Goal: Task Accomplishment & Management: Use online tool/utility

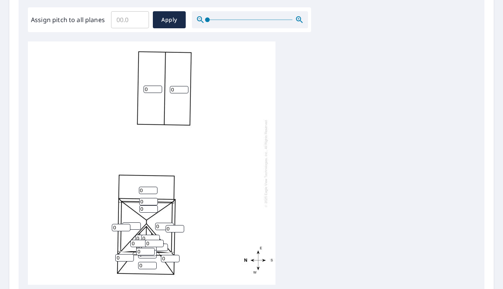
scroll to position [232, 0]
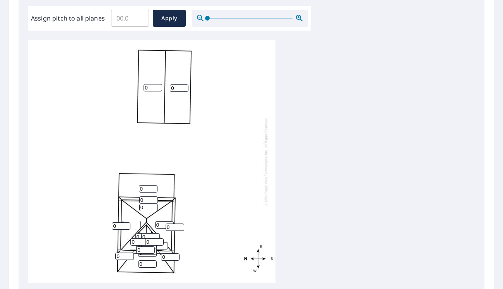
click at [153, 89] on input "0" at bounding box center [153, 87] width 19 height 7
click at [136, 22] on input "Assign pitch to all planes" at bounding box center [130, 18] width 38 height 22
type input "8"
click at [165, 21] on span "Apply" at bounding box center [169, 19] width 21 height 10
type input "8"
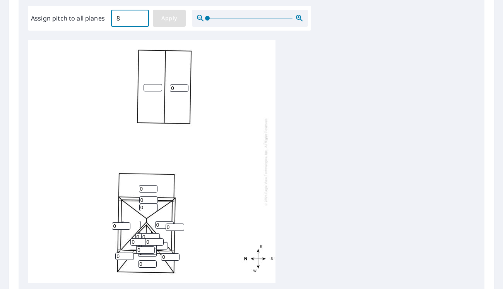
type input "8"
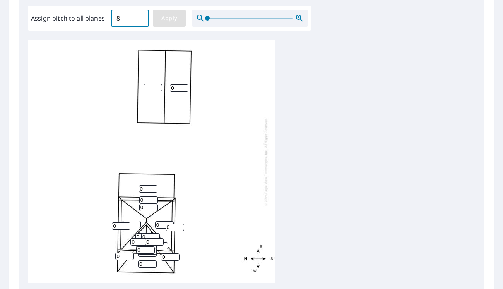
type input "8"
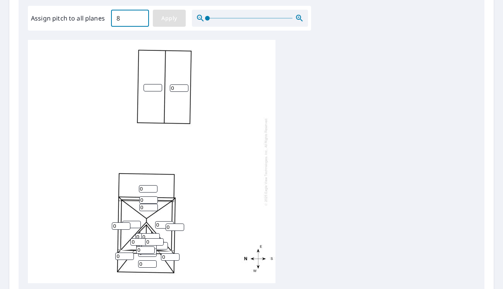
type input "8"
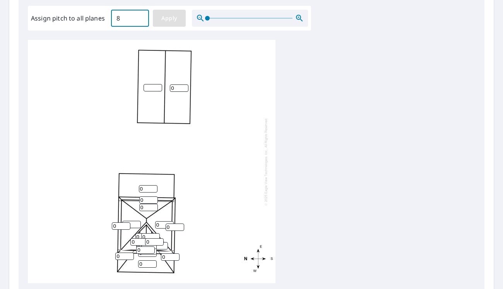
type input "8"
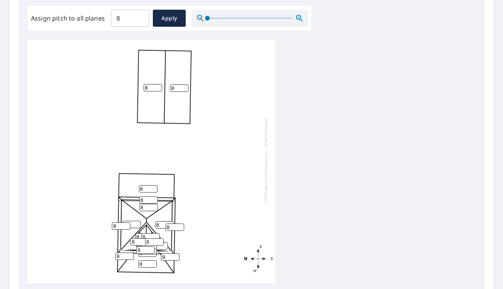
click at [152, 91] on input "8" at bounding box center [153, 87] width 19 height 7
type input "4"
click at [178, 88] on input "8" at bounding box center [179, 87] width 19 height 7
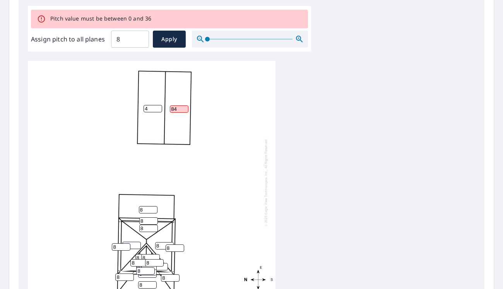
type input "8"
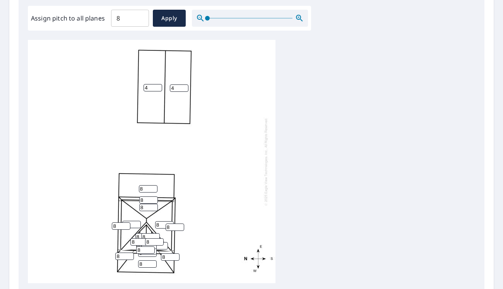
type input "4"
click at [144, 189] on input "8" at bounding box center [148, 188] width 19 height 7
type input "1"
click at [125, 255] on input "8" at bounding box center [124, 255] width 19 height 7
type input "2"
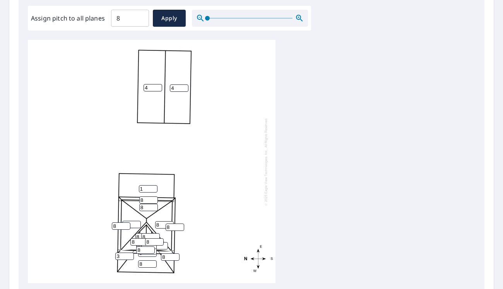
type input "3"
click at [144, 264] on input "8" at bounding box center [147, 263] width 19 height 7
type input "3"
click at [168, 259] on input "8" at bounding box center [170, 256] width 19 height 7
type input "3"
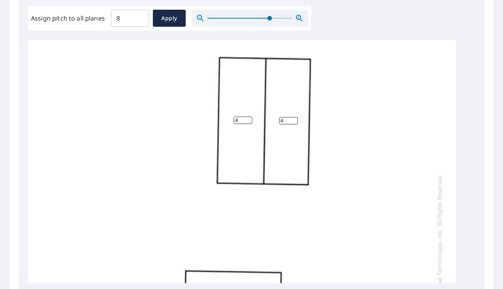
drag, startPoint x: 208, startPoint y: 17, endPoint x: 276, endPoint y: 19, distance: 68.2
click at [272, 19] on span at bounding box center [270, 18] width 5 height 5
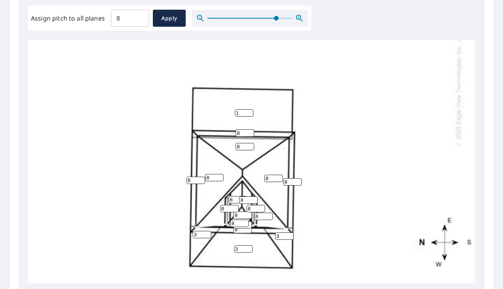
scroll to position [204, 0]
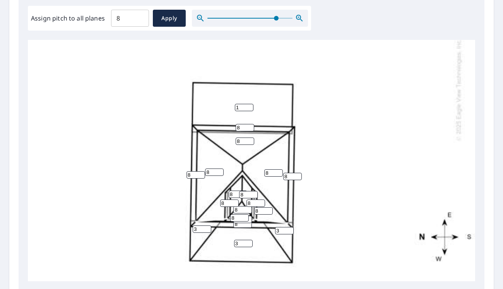
click at [194, 171] on input "8" at bounding box center [196, 174] width 19 height 7
type input "1"
click at [242, 124] on input "8" at bounding box center [245, 127] width 19 height 7
type input "1"
click at [291, 173] on input "8" at bounding box center [292, 176] width 19 height 7
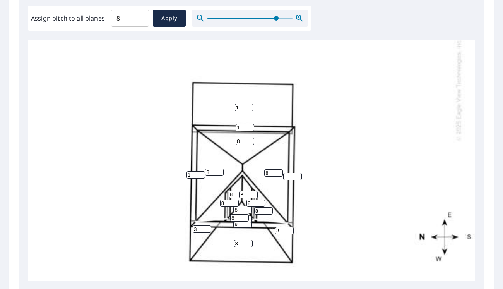
type input "1"
click at [239, 220] on input "8" at bounding box center [242, 223] width 19 height 7
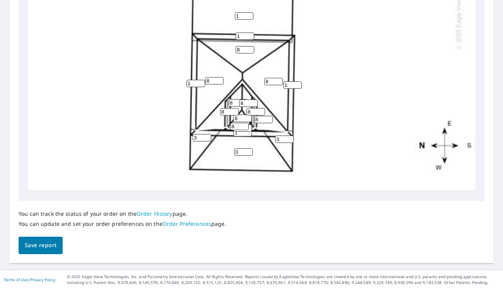
type input "1"
click at [43, 242] on span "Save report" at bounding box center [41, 245] width 32 height 10
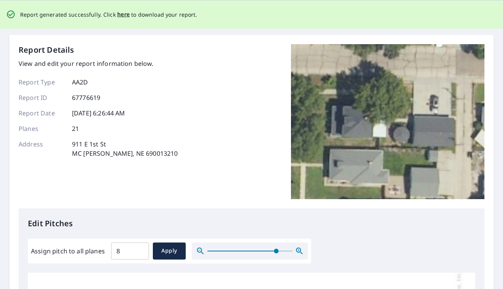
scroll to position [0, 0]
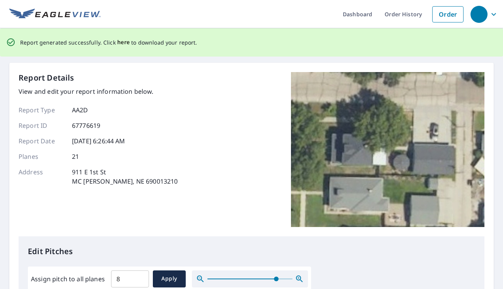
click at [122, 41] on span "here" at bounding box center [123, 43] width 13 height 10
